Goal: Transaction & Acquisition: Purchase product/service

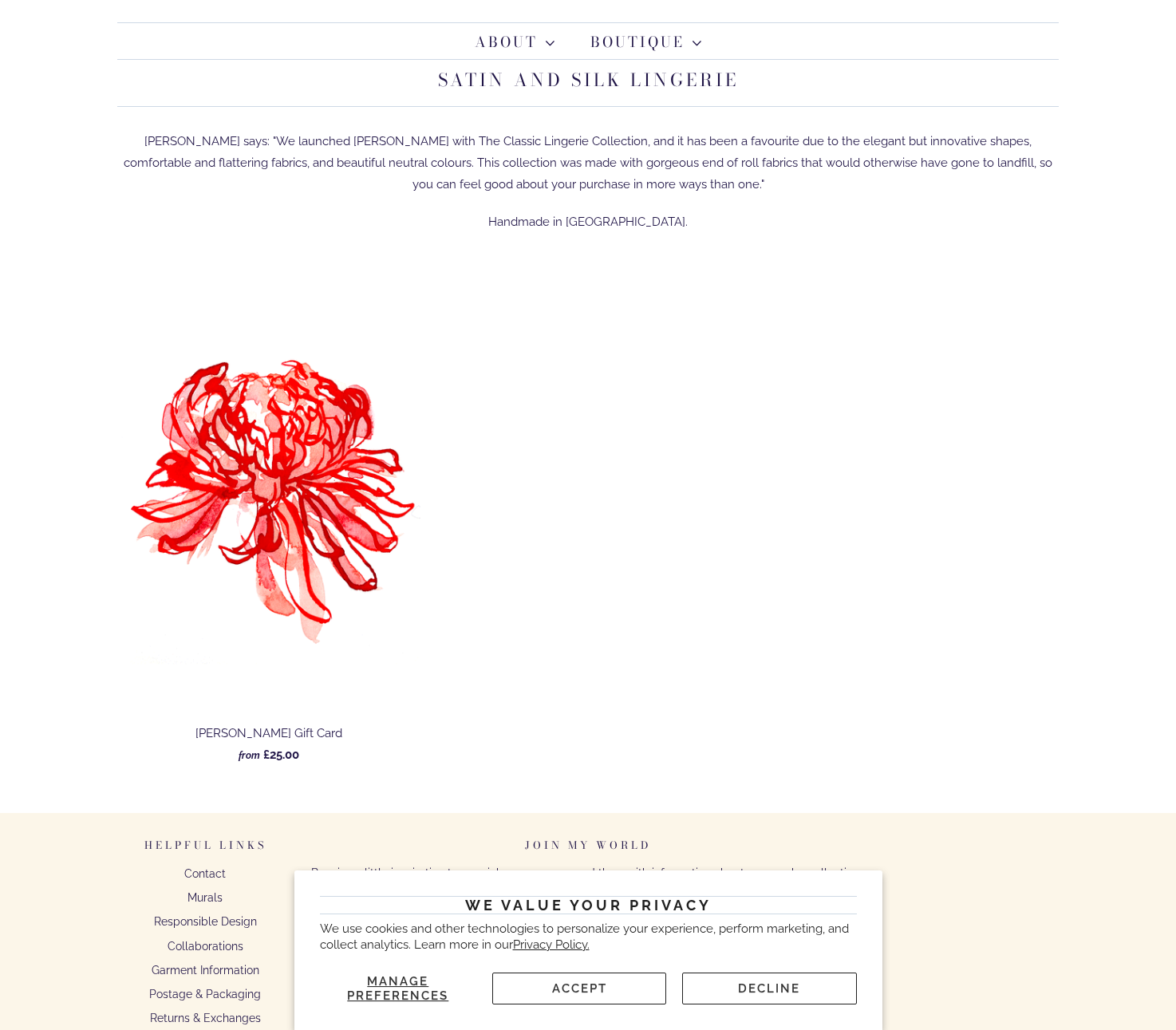
scroll to position [87, 0]
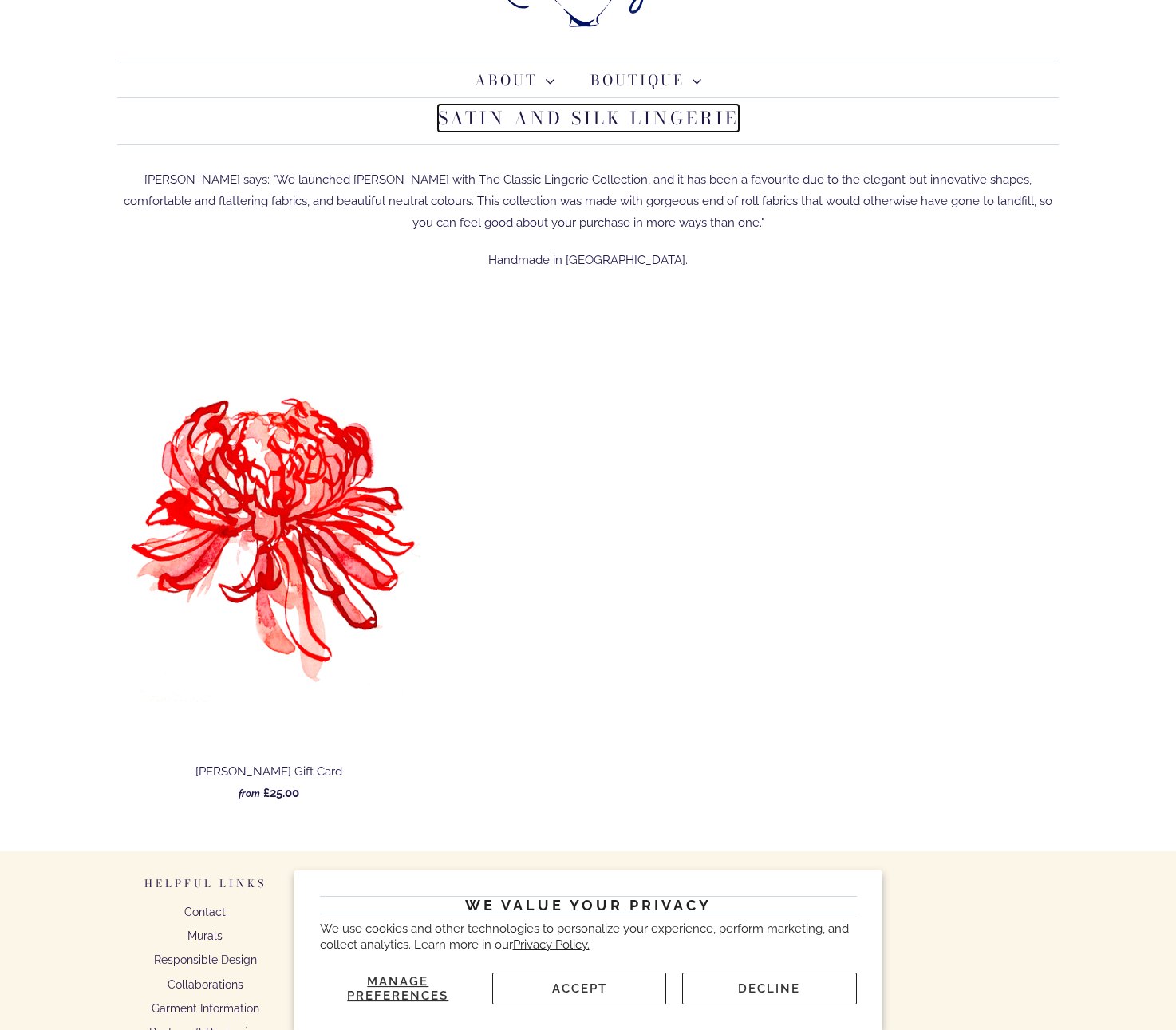
click at [543, 119] on link "Satin and Silk Lingerie" at bounding box center [588, 118] width 301 height 27
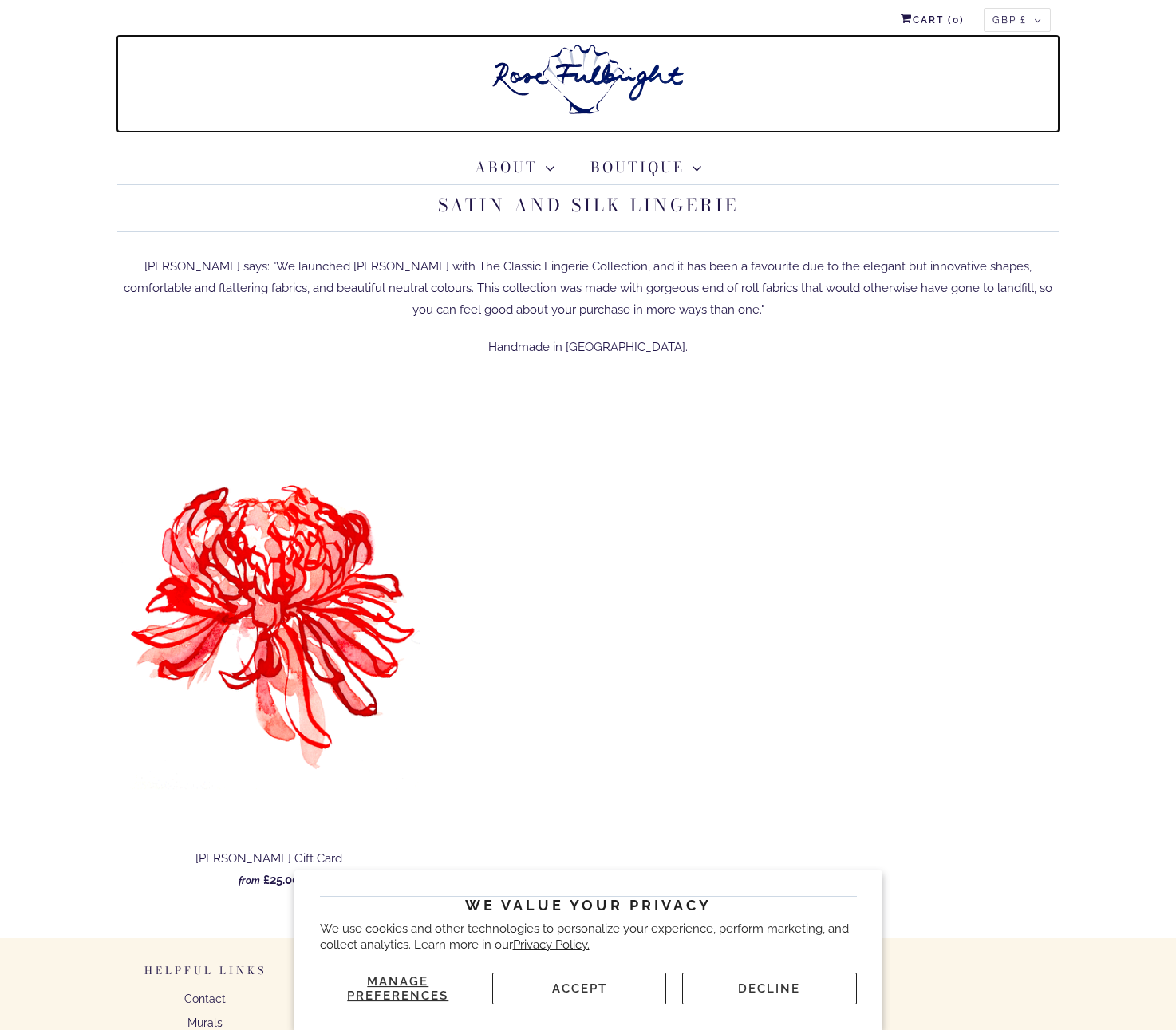
click at [562, 71] on img at bounding box center [588, 79] width 199 height 87
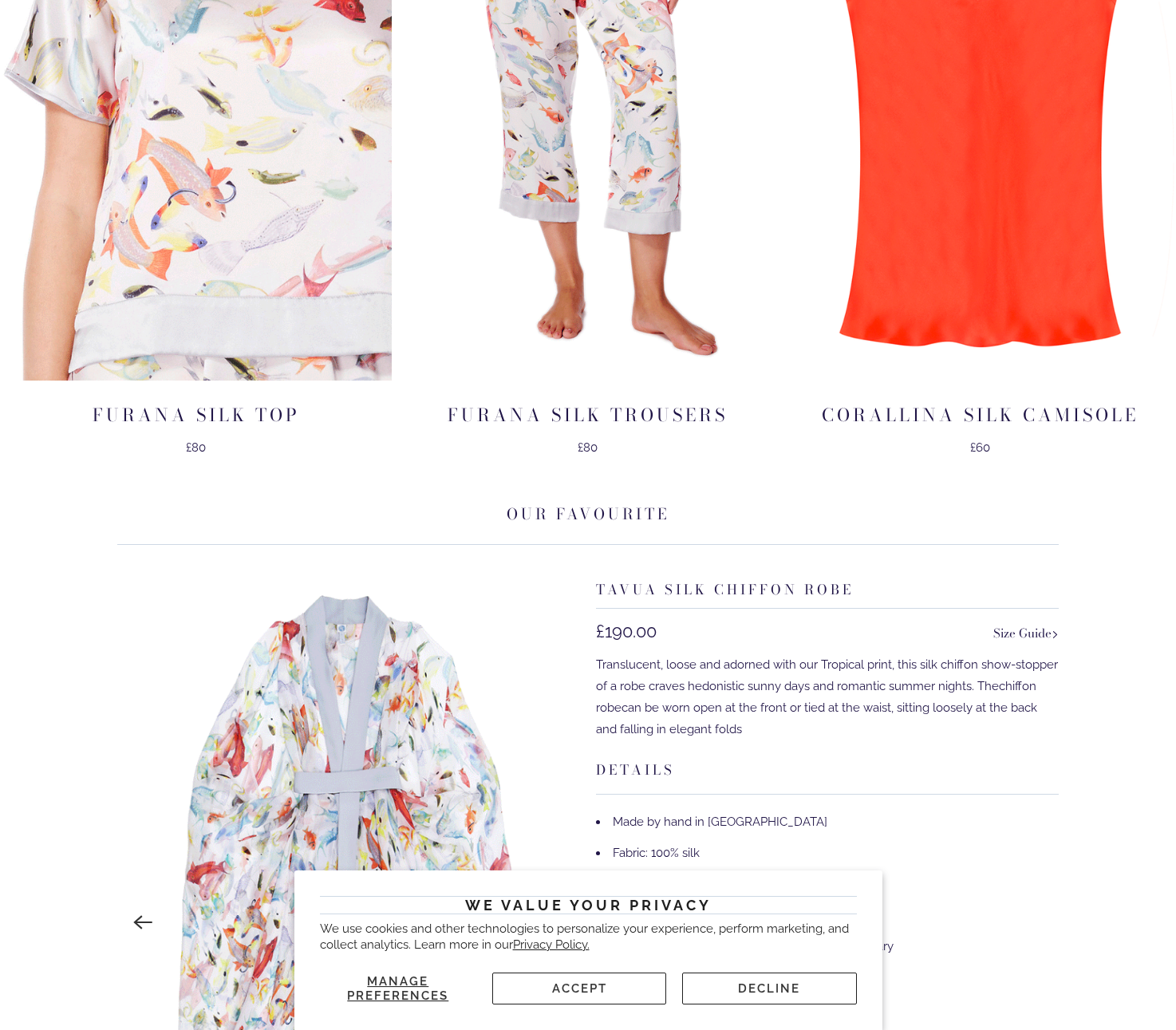
scroll to position [1550, 0]
